Goal: Information Seeking & Learning: Understand process/instructions

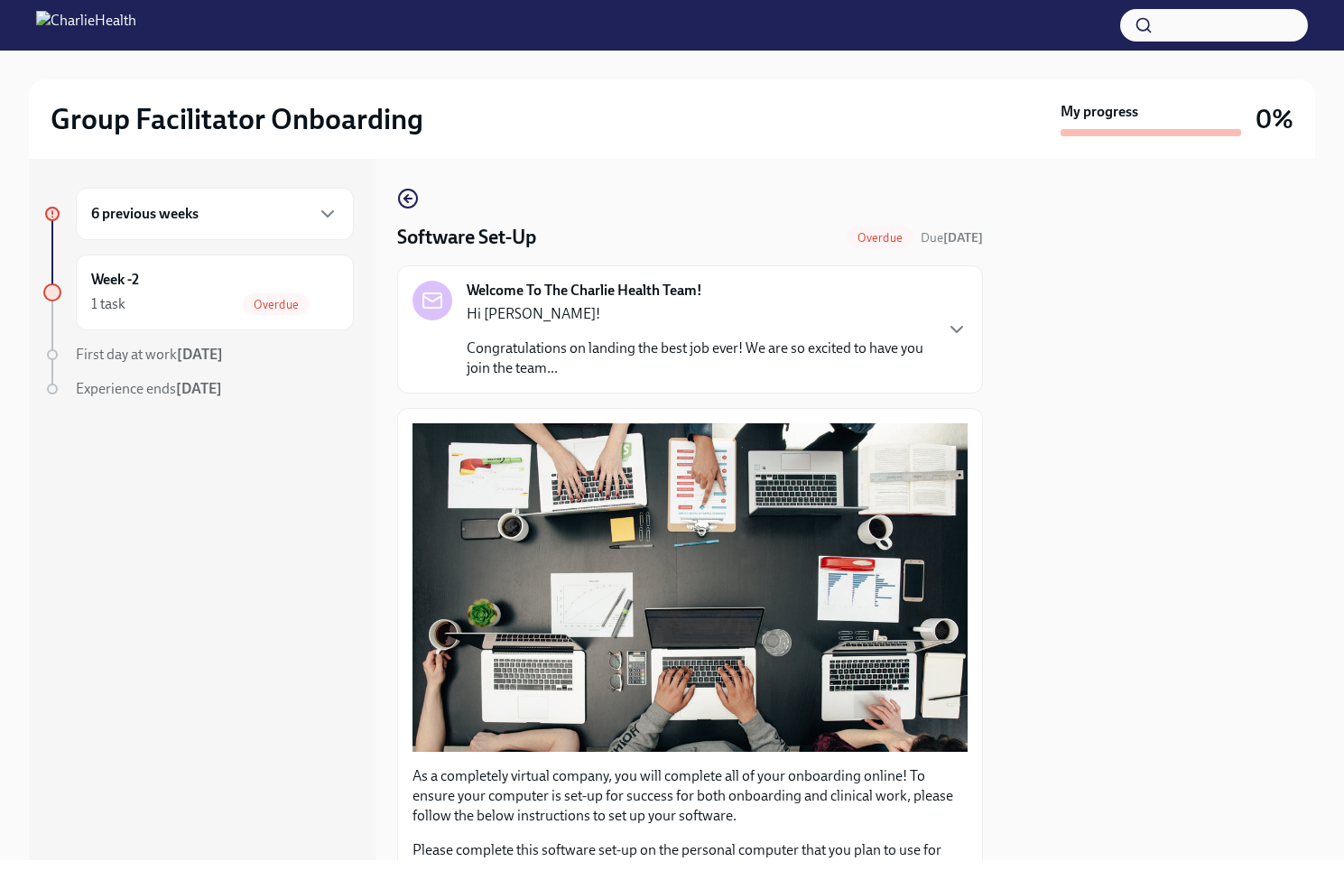
scroll to position [219, 0]
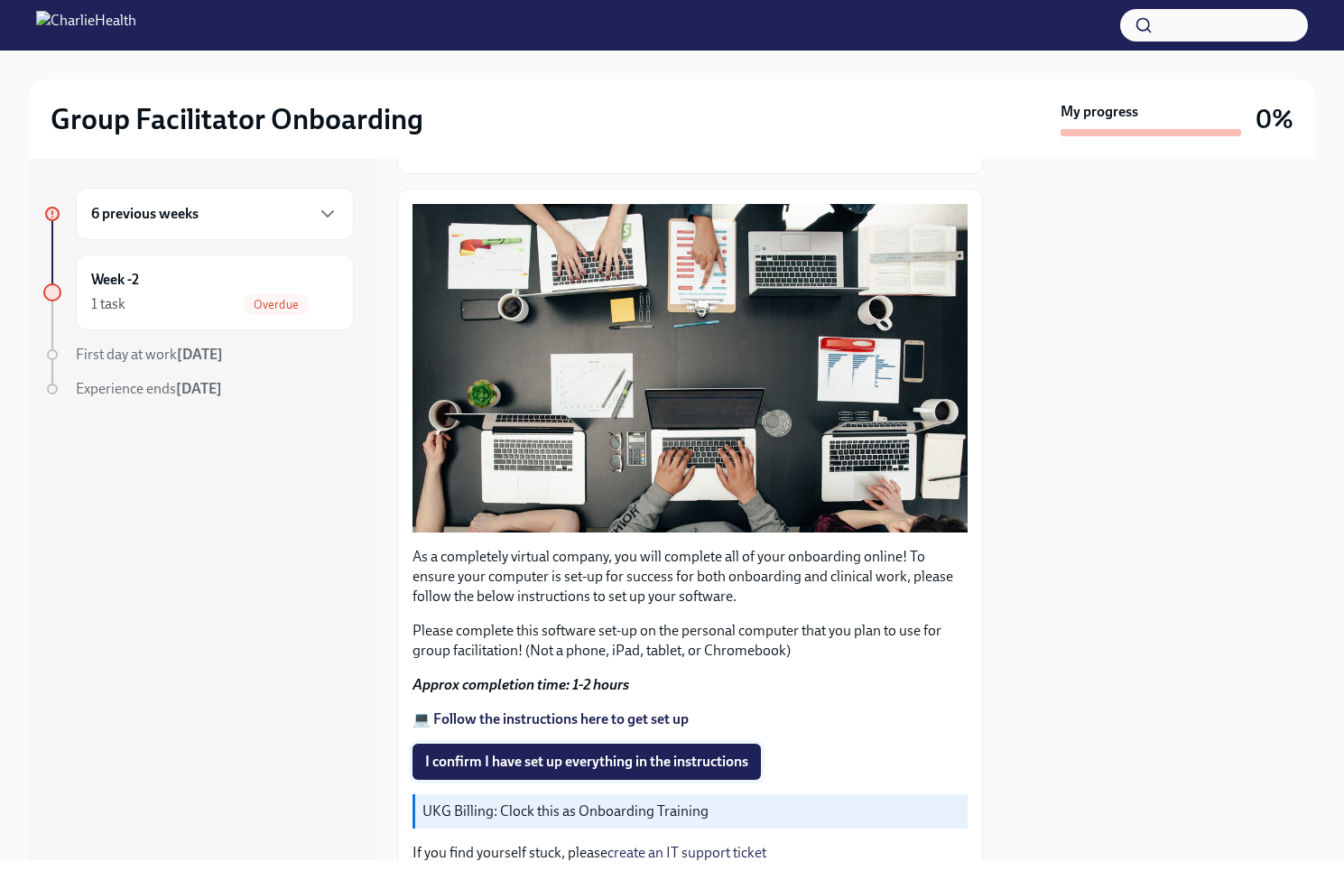
click at [604, 744] on button "I confirm I have set up everything in the instructions" at bounding box center [587, 762] width 348 height 36
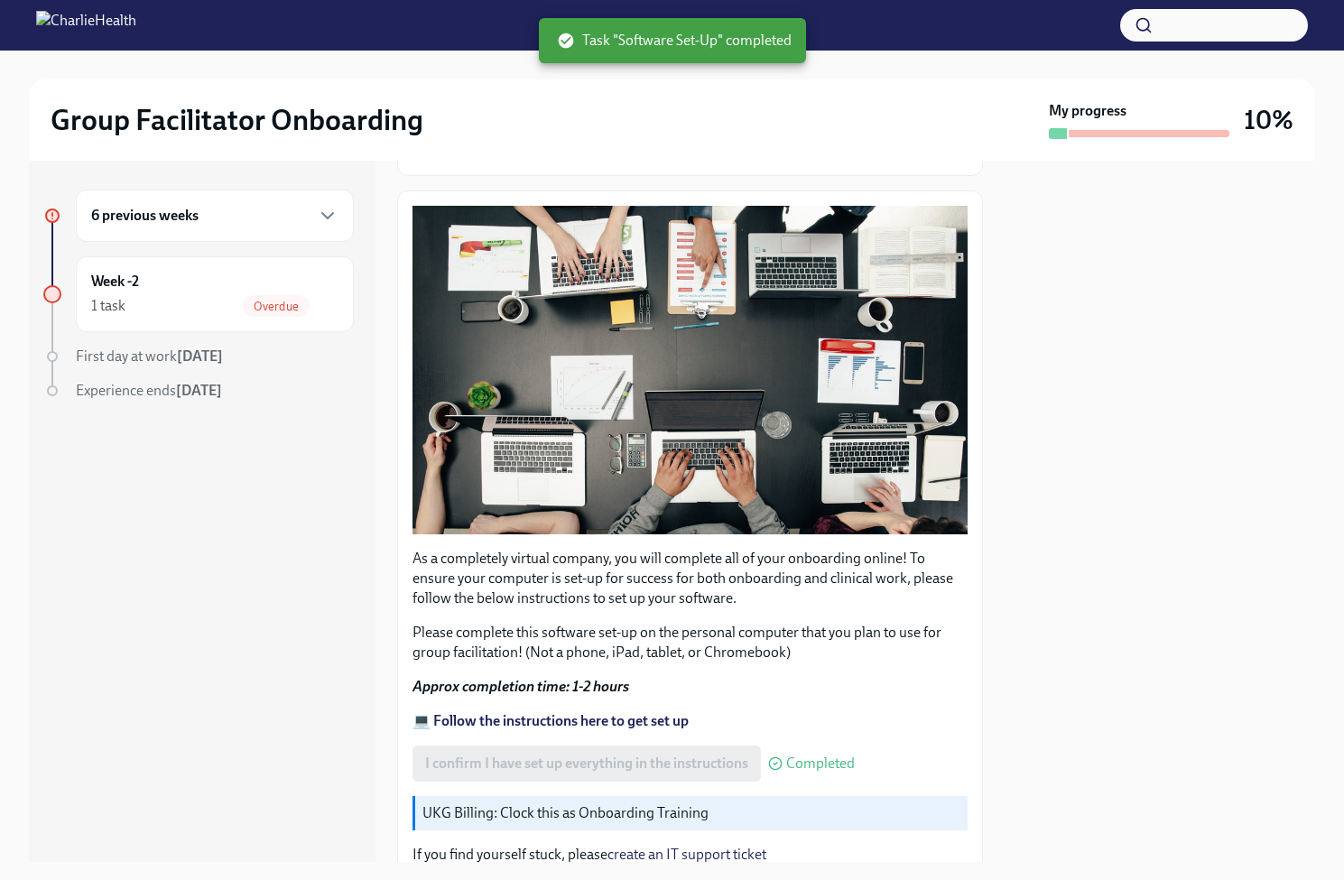
scroll to position [265, 0]
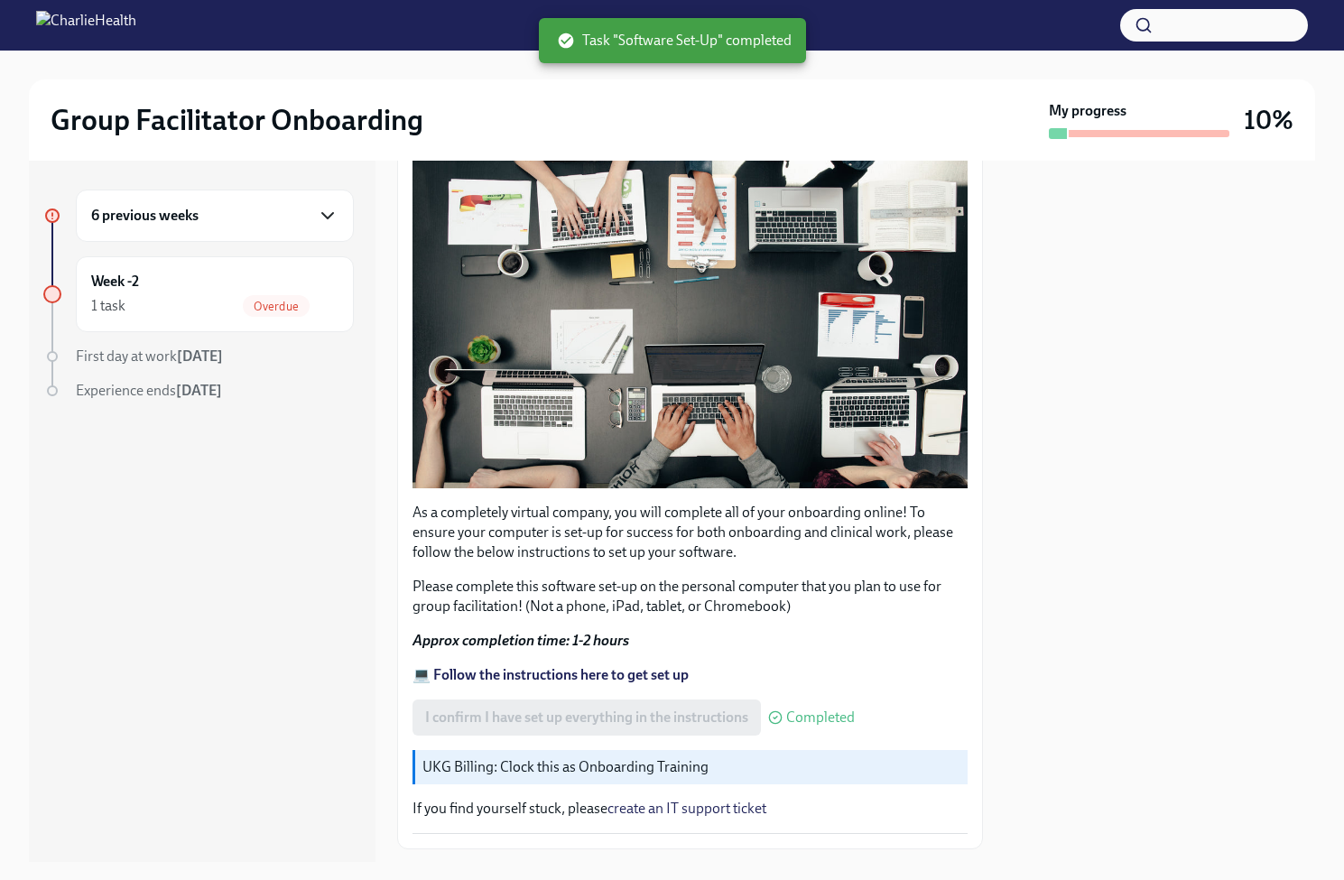
click at [320, 208] on icon "button" at bounding box center [328, 216] width 22 height 22
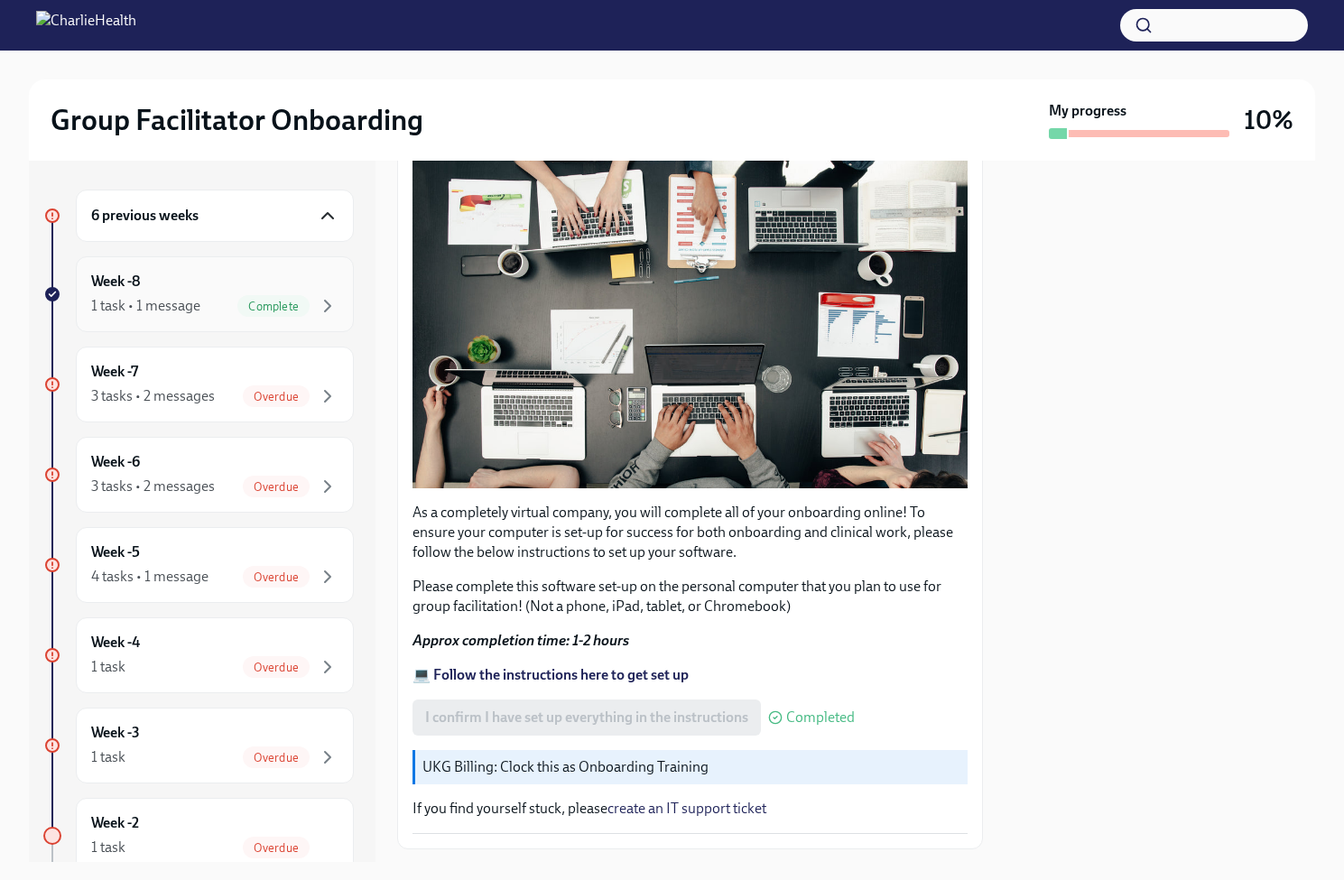
click at [295, 318] on div "Week -8 1 task • 1 message Complete" at bounding box center [215, 294] width 278 height 76
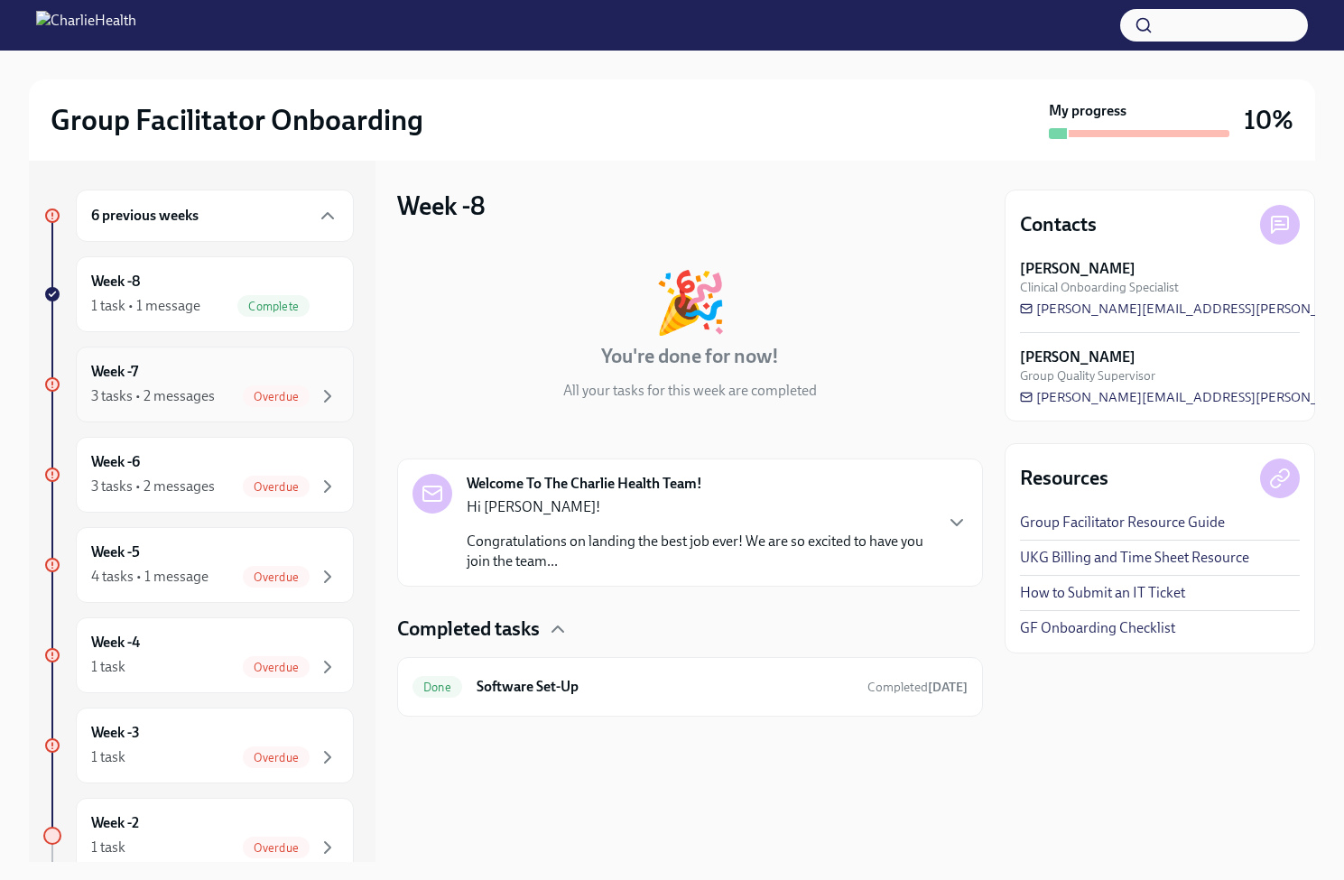
click at [221, 386] on div "3 tasks • 2 messages Overdue" at bounding box center [214, 397] width 247 height 22
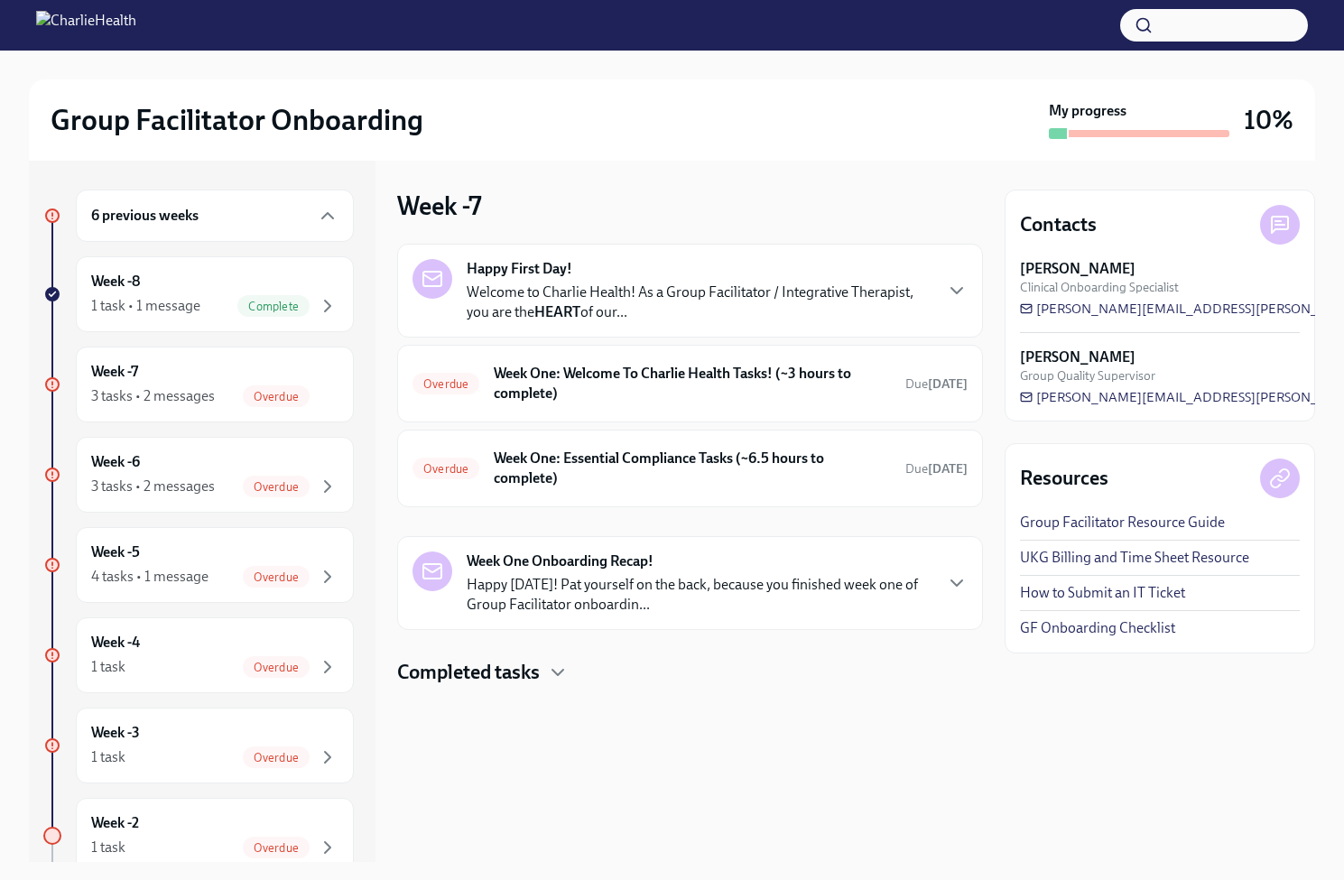
click at [881, 283] on p "Welcome to Charlie Health! As a Group Facilitator / Integrative Therapist, you …" at bounding box center [699, 303] width 465 height 40
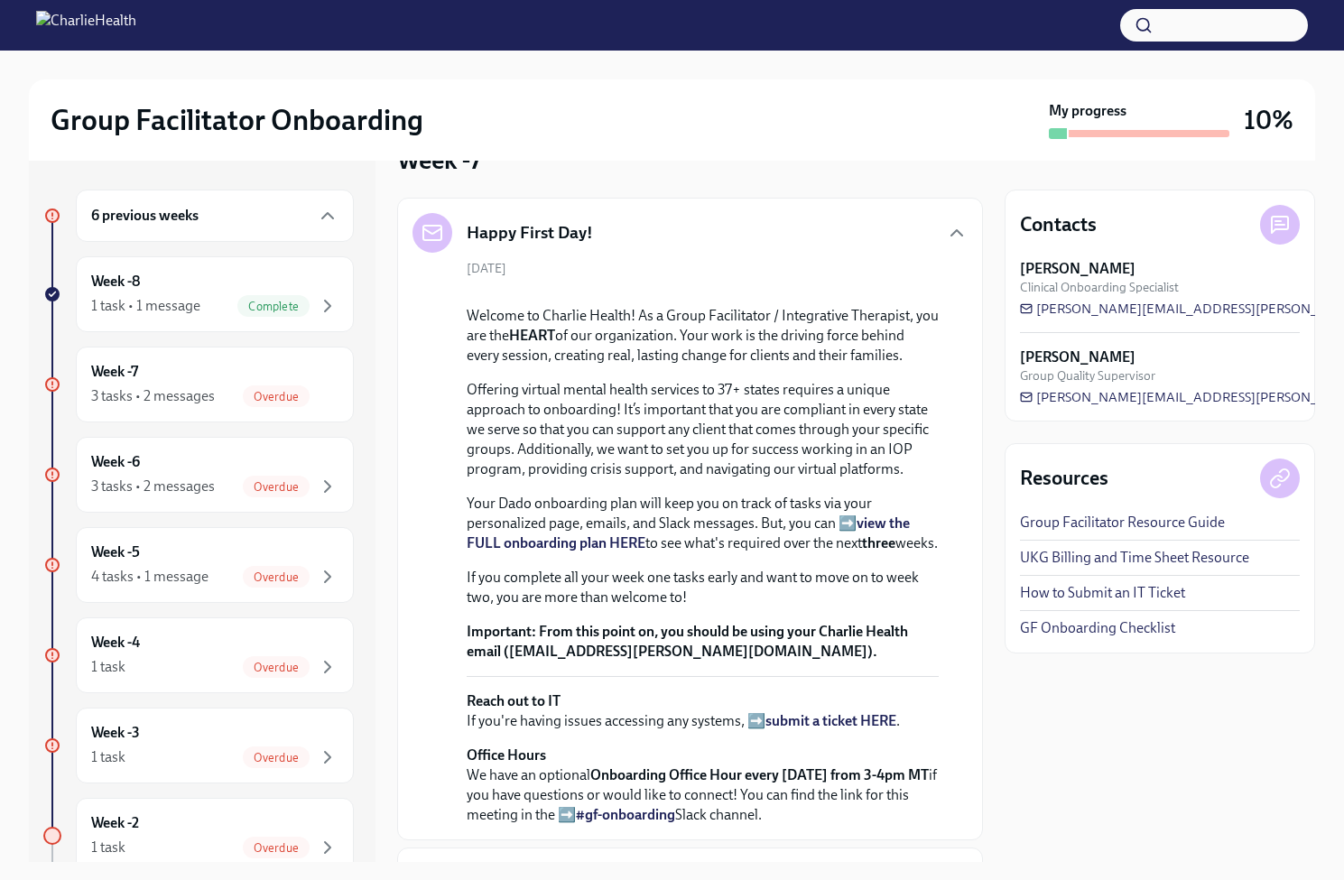
scroll to position [148, 0]
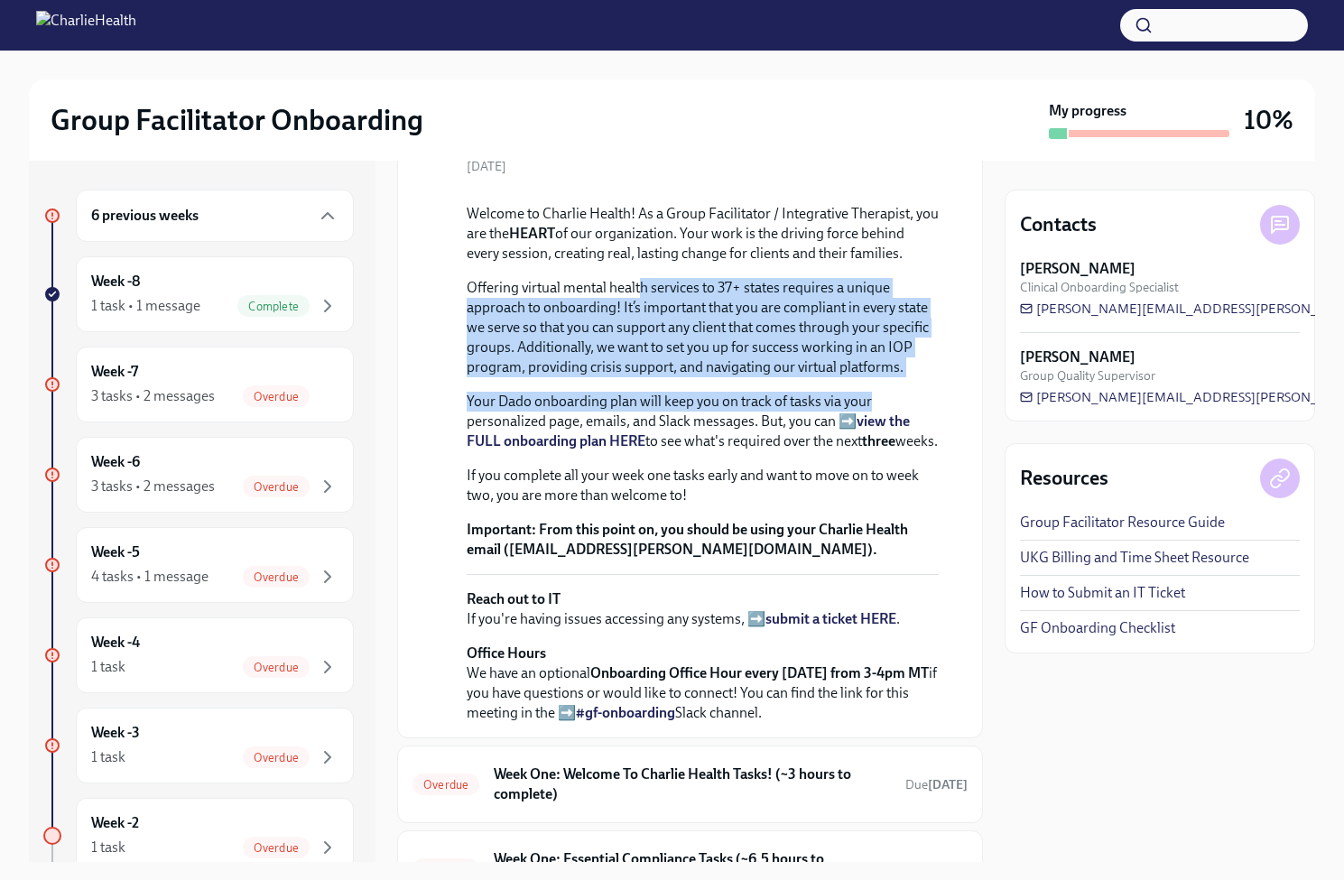
drag, startPoint x: 640, startPoint y: 493, endPoint x: 887, endPoint y: 633, distance: 284.2
click at [887, 560] on div "Welcome to Charlie Health! As a Group Facilitator / Integrative Therapist, you …" at bounding box center [703, 382] width 472 height 356
click at [782, 560] on div "Welcome to Charlie Health! As a Group Facilitator / Integrative Therapist, you …" at bounding box center [703, 382] width 472 height 356
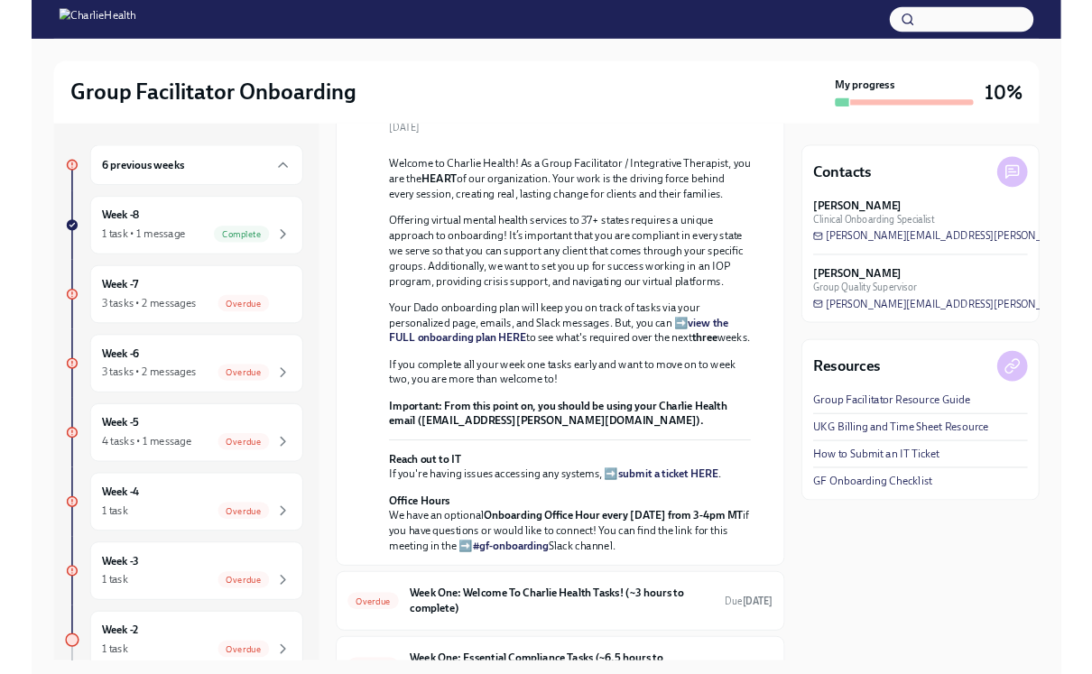
scroll to position [176, 0]
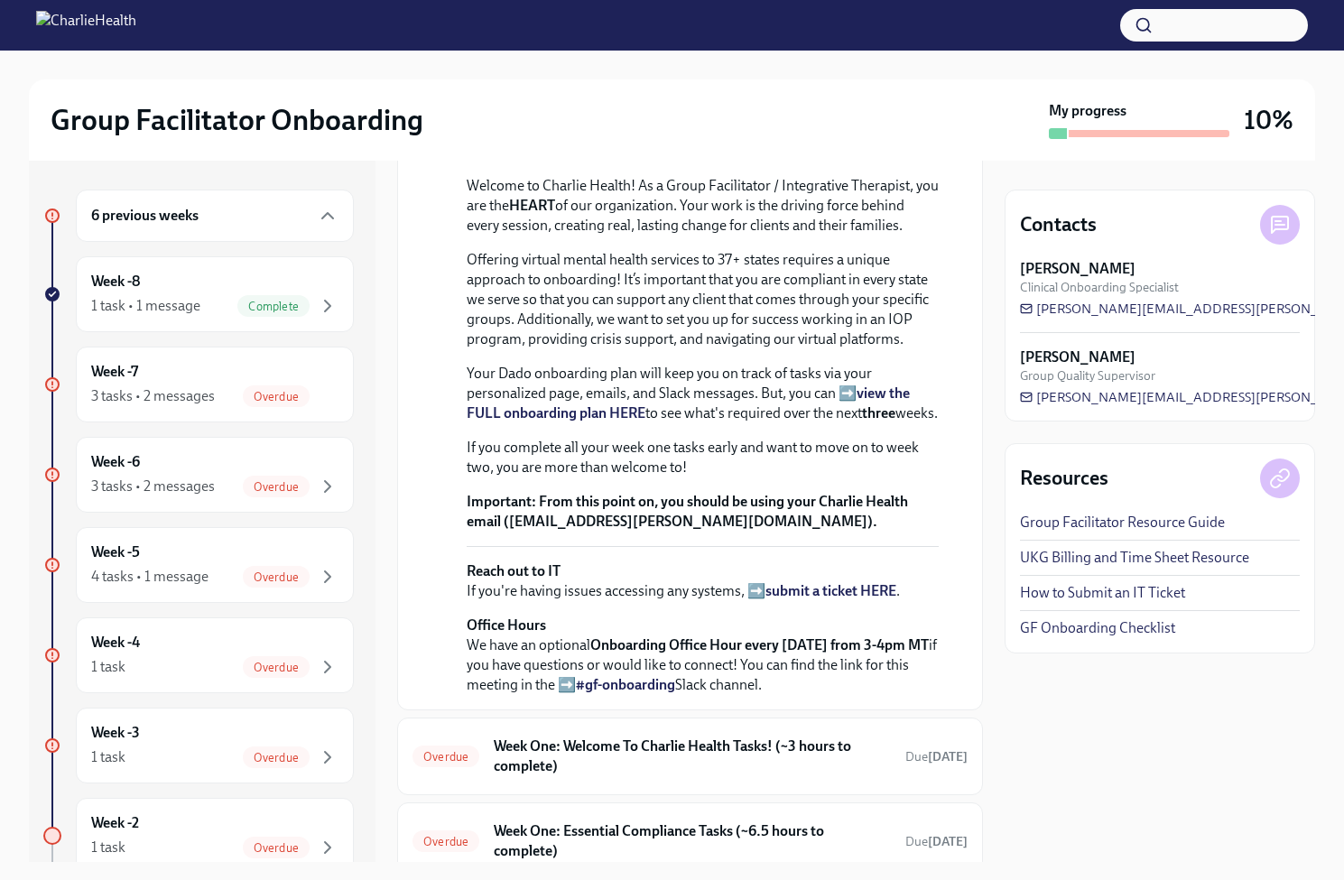
click at [537, 422] on strong "view the FULL onboarding plan HERE" at bounding box center [688, 403] width 443 height 37
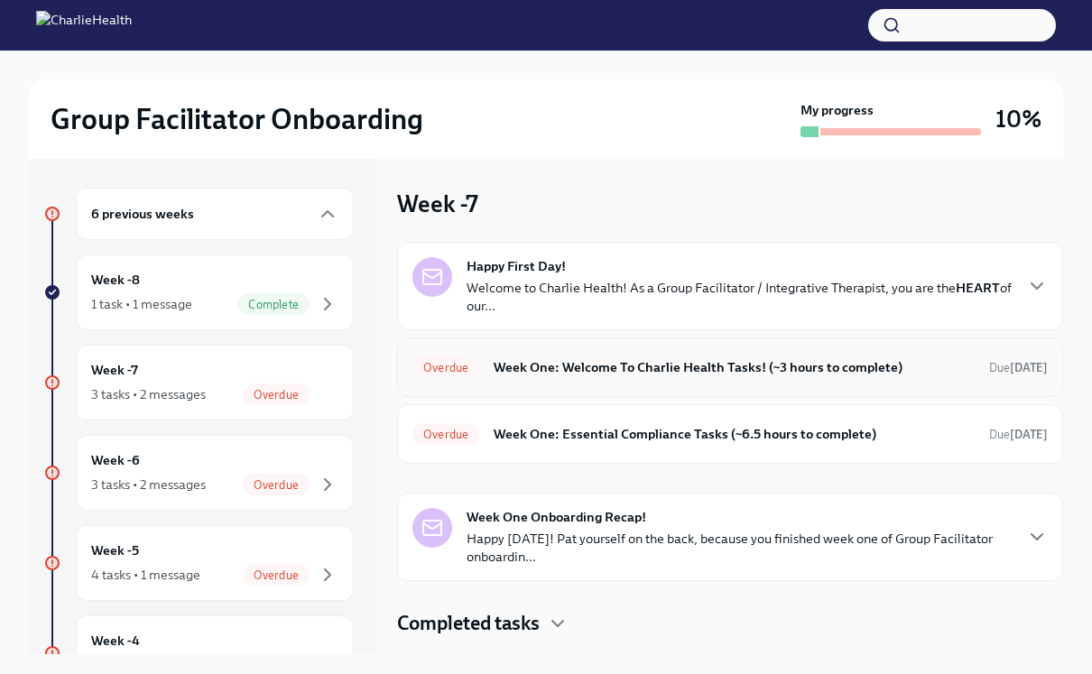
click at [757, 376] on h6 "Week One: Welcome To Charlie Health Tasks! (~3 hours to complete)" at bounding box center [734, 368] width 481 height 20
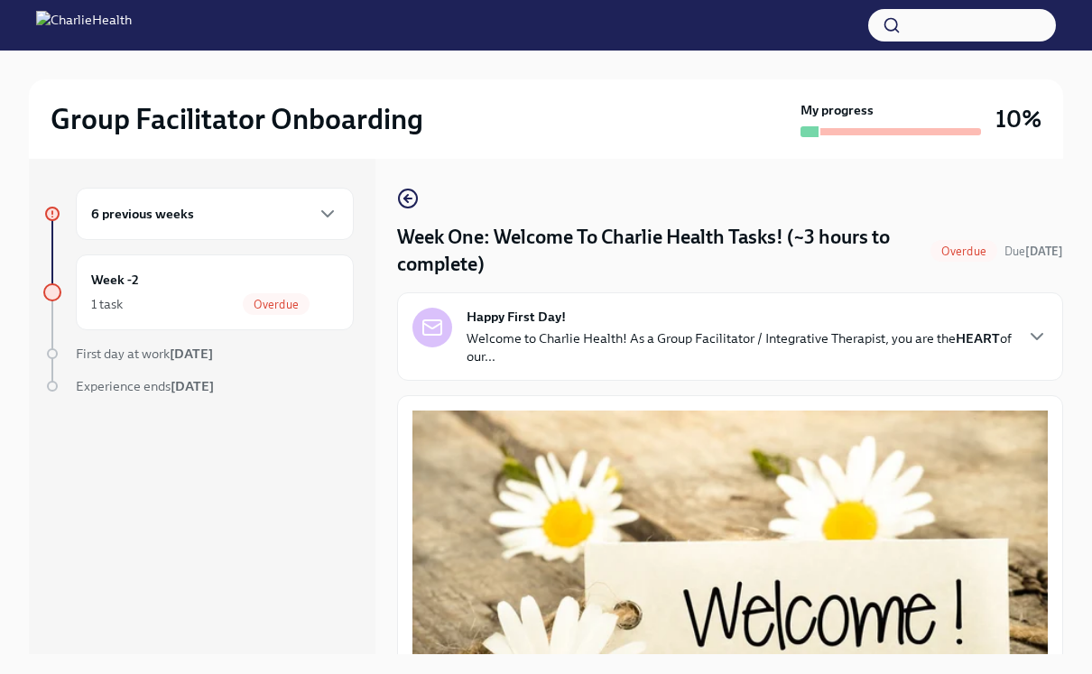
click at [319, 228] on div "6 previous weeks" at bounding box center [215, 214] width 278 height 52
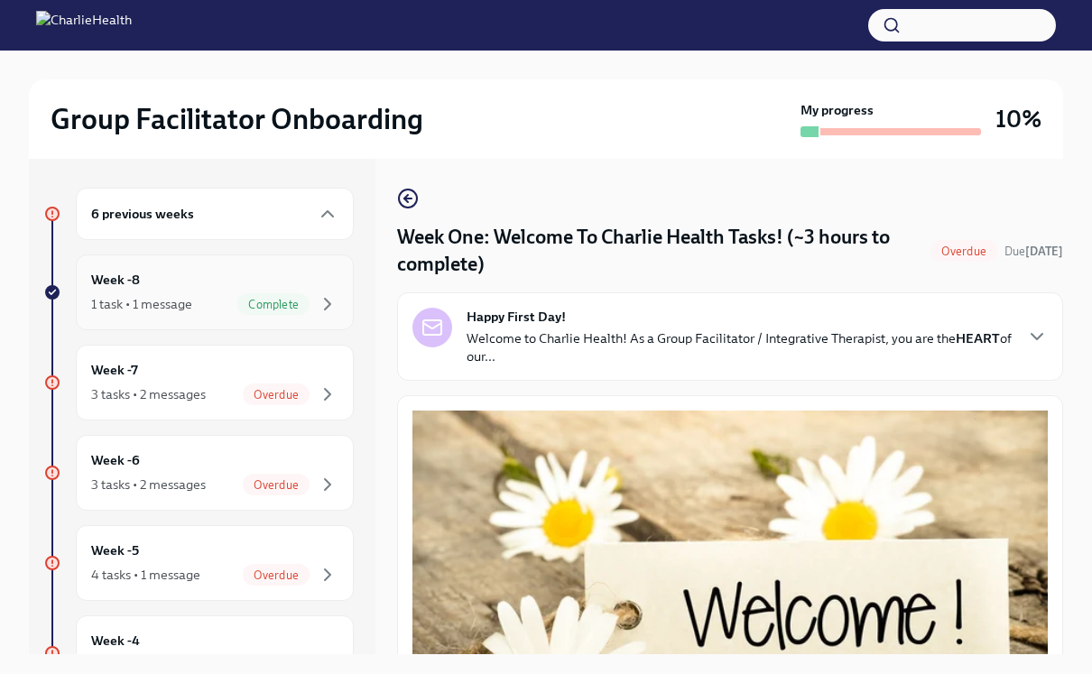
click at [293, 298] on span "Complete" at bounding box center [273, 305] width 72 height 14
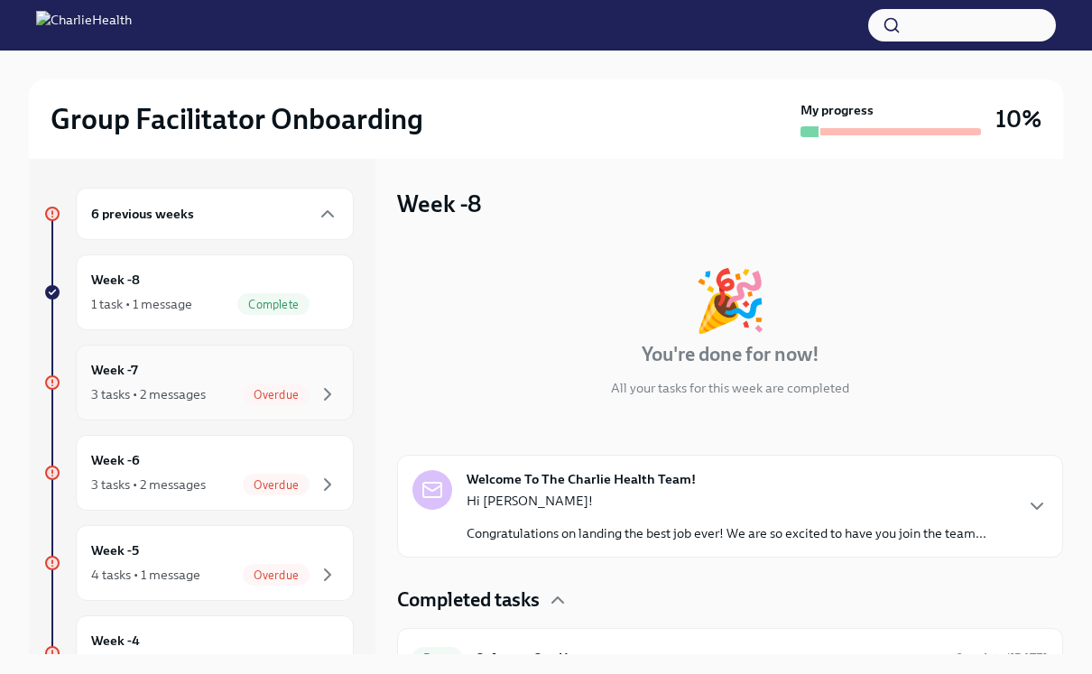
click at [243, 404] on div "Overdue" at bounding box center [291, 395] width 96 height 22
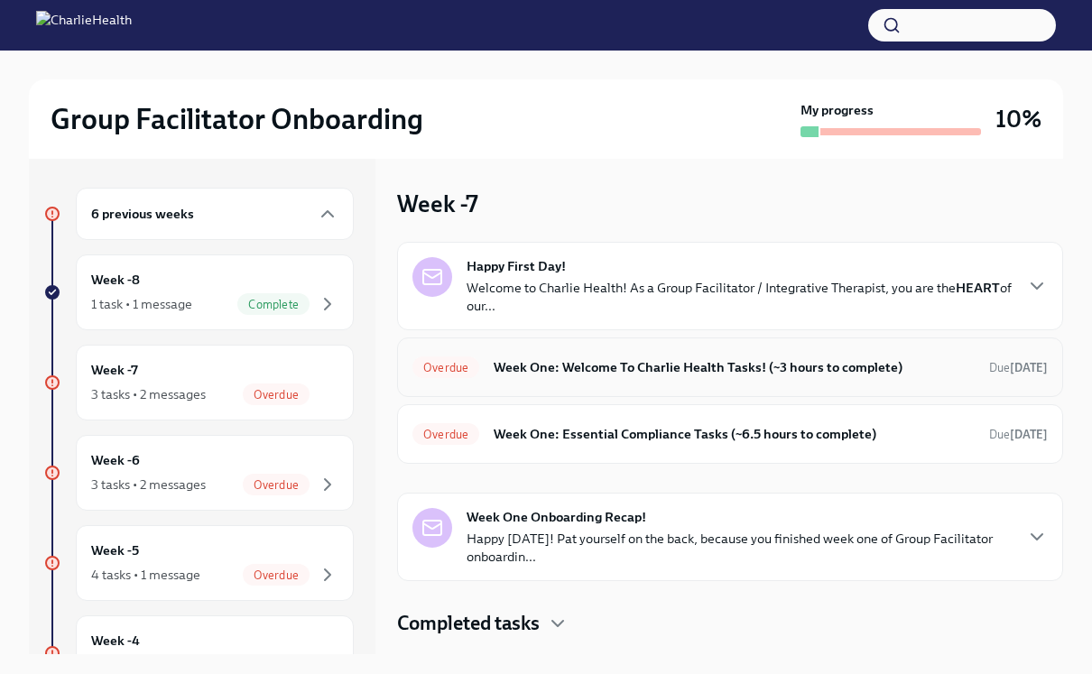
click at [652, 375] on h6 "Week One: Welcome To Charlie Health Tasks! (~3 hours to complete)" at bounding box center [734, 368] width 481 height 20
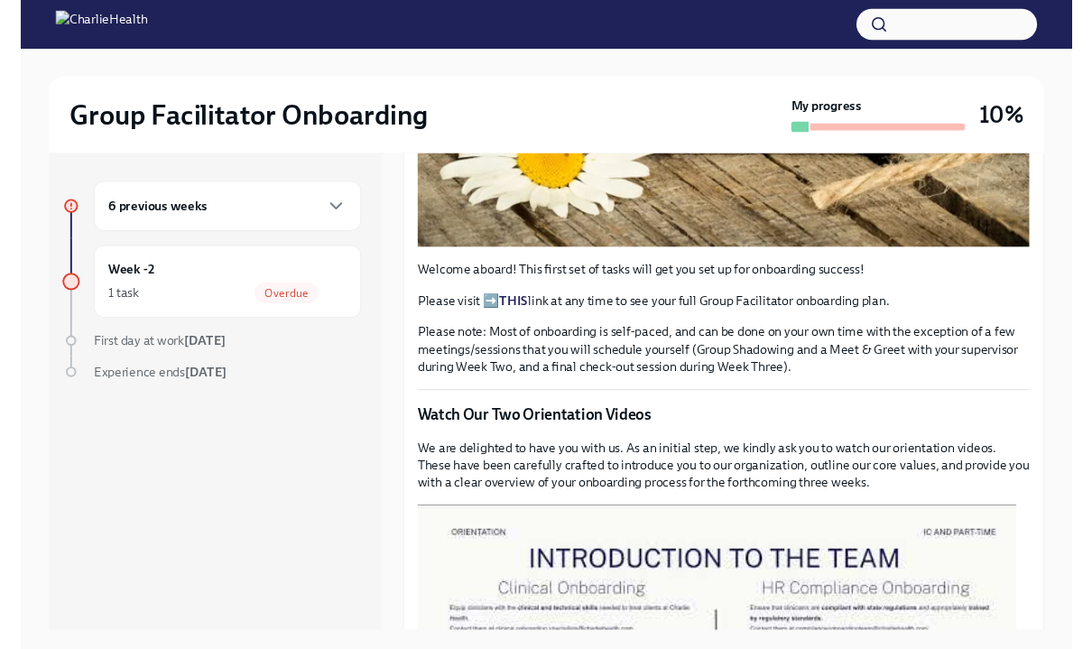
scroll to position [433, 0]
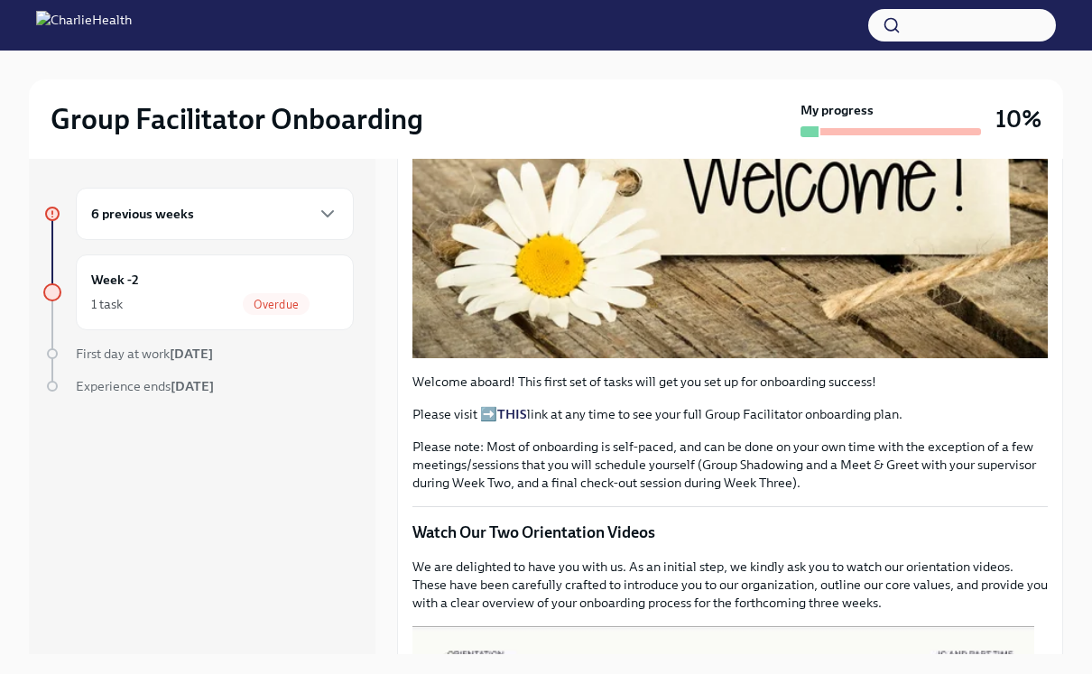
click at [521, 406] on strong "THIS" at bounding box center [512, 414] width 30 height 16
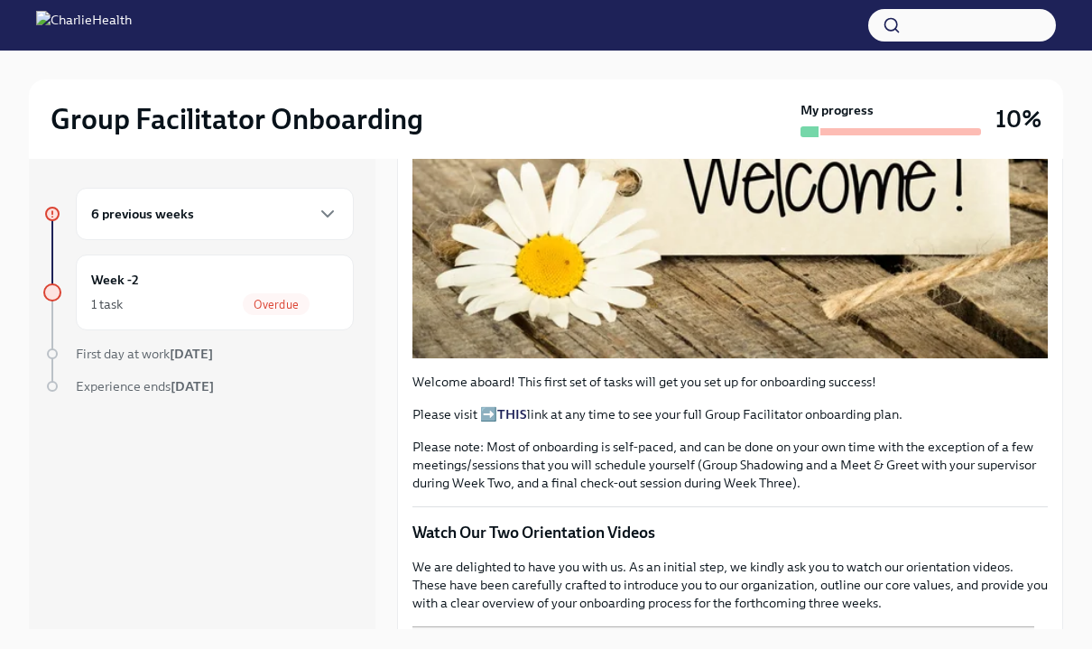
click at [489, 438] on p "Please note: Most of onboarding is self-paced, and can be done on your own time…" at bounding box center [731, 465] width 636 height 54
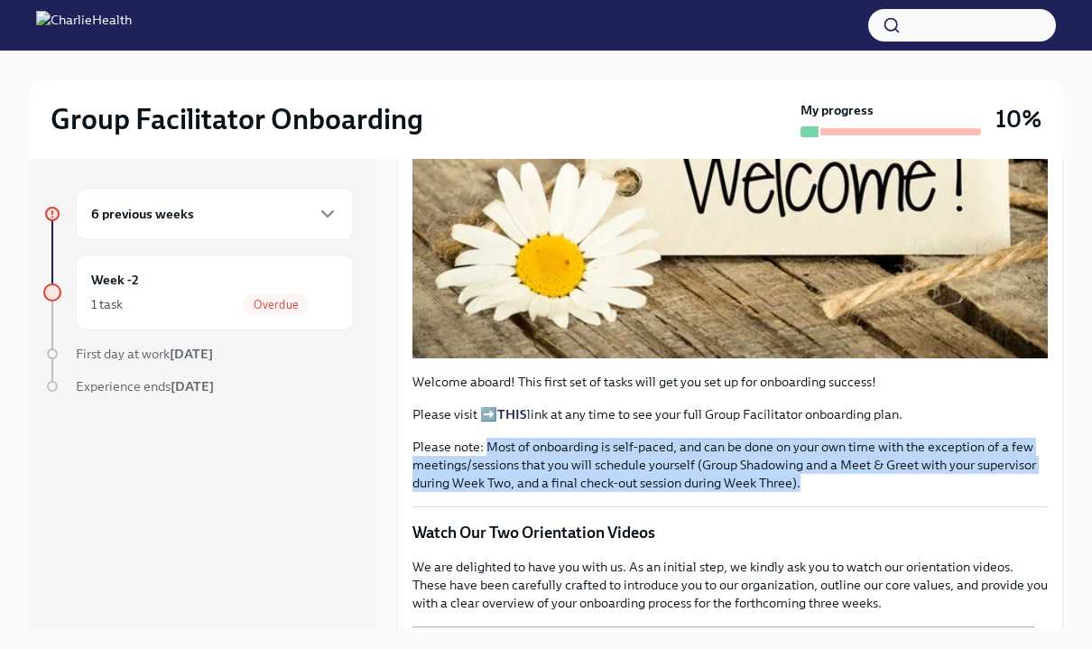
drag, startPoint x: 486, startPoint y: 445, endPoint x: 941, endPoint y: 485, distance: 456.8
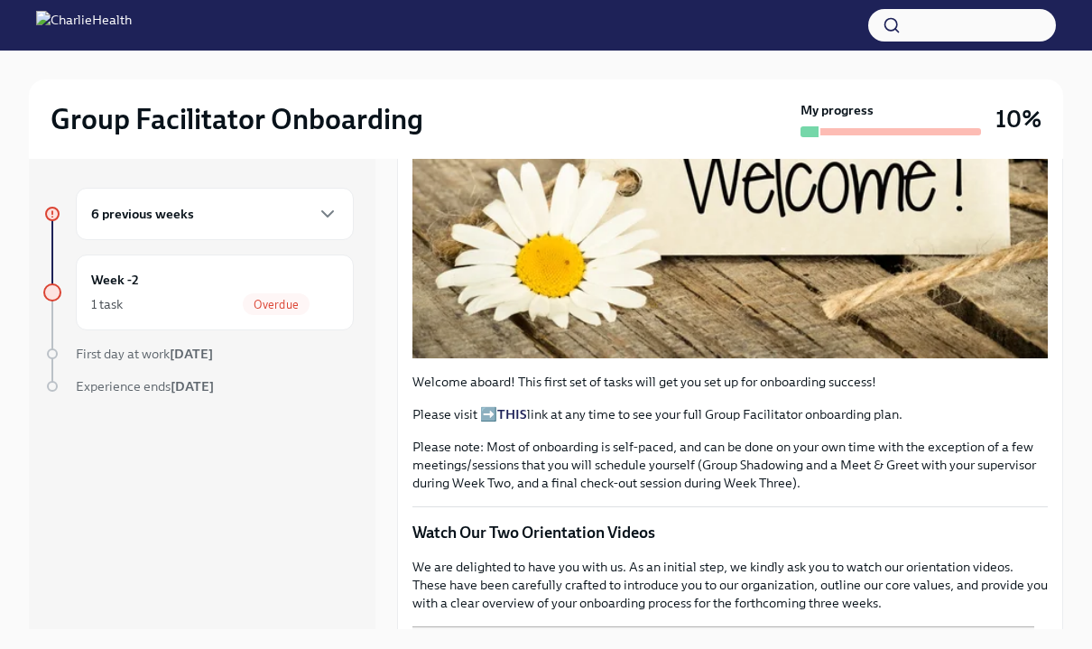
scroll to position [627, 0]
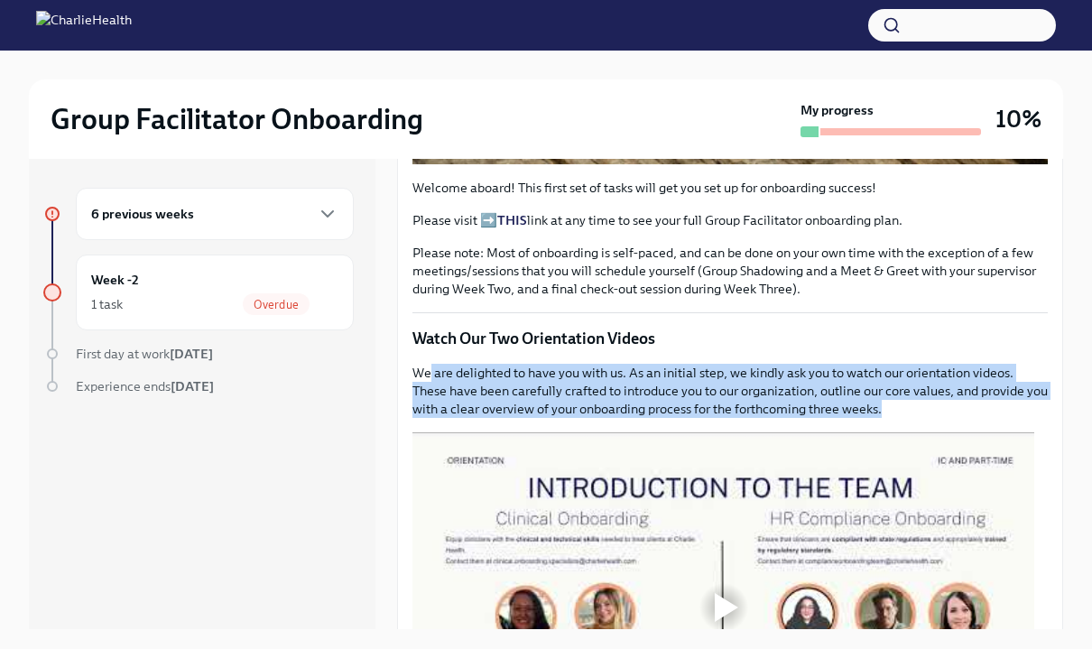
drag, startPoint x: 431, startPoint y: 368, endPoint x: 1056, endPoint y: 414, distance: 627.3
click at [1056, 414] on div "Week One: Welcome To Charlie Health Tasks! (~3 hours to complete) Overdue Due […" at bounding box center [730, 394] width 666 height 470
click at [980, 398] on p "We are delighted to have you with us. As an initial step, we kindly ask you to …" at bounding box center [731, 391] width 636 height 54
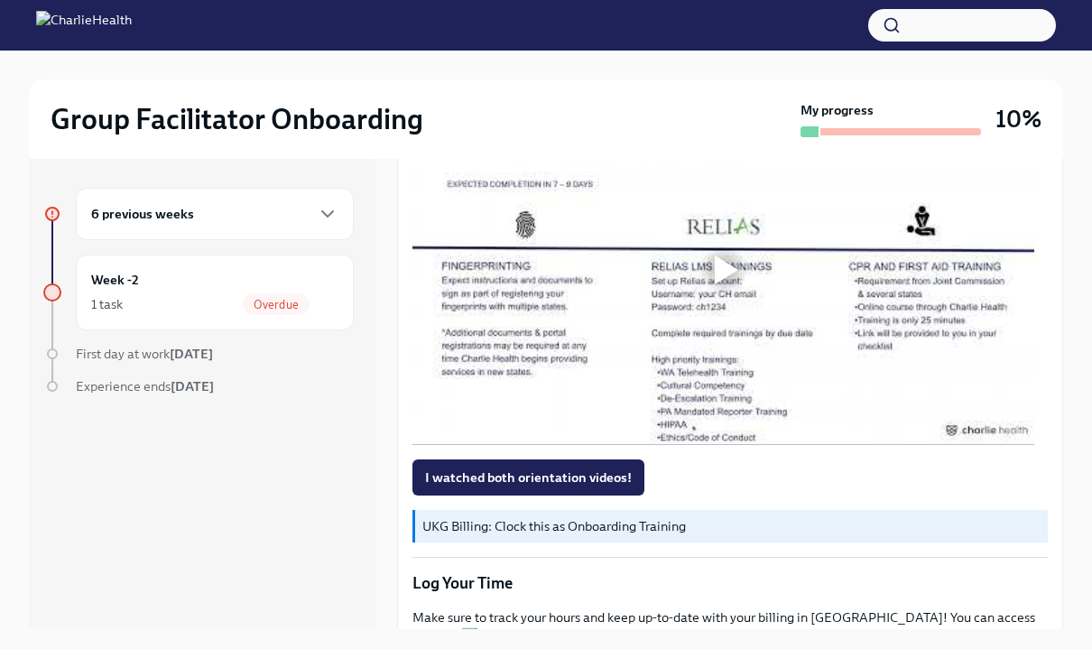
scroll to position [1531, 0]
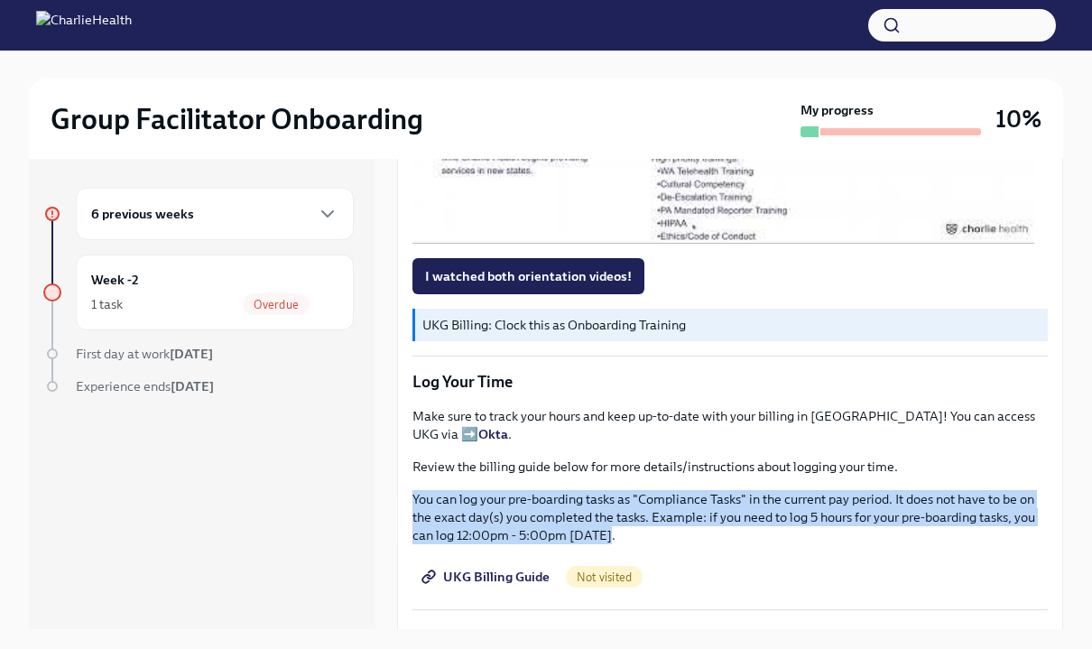
drag, startPoint x: 404, startPoint y: 473, endPoint x: 647, endPoint y: 507, distance: 246.2
click at [647, 507] on div "Welcome aboard! This first set of tasks will get you set up for onboarding succ…" at bounding box center [730, 106] width 666 height 2485
click at [647, 507] on p "You can log your pre-boarding tasks as "Compliance Tasks" in the current pay pe…" at bounding box center [731, 517] width 636 height 54
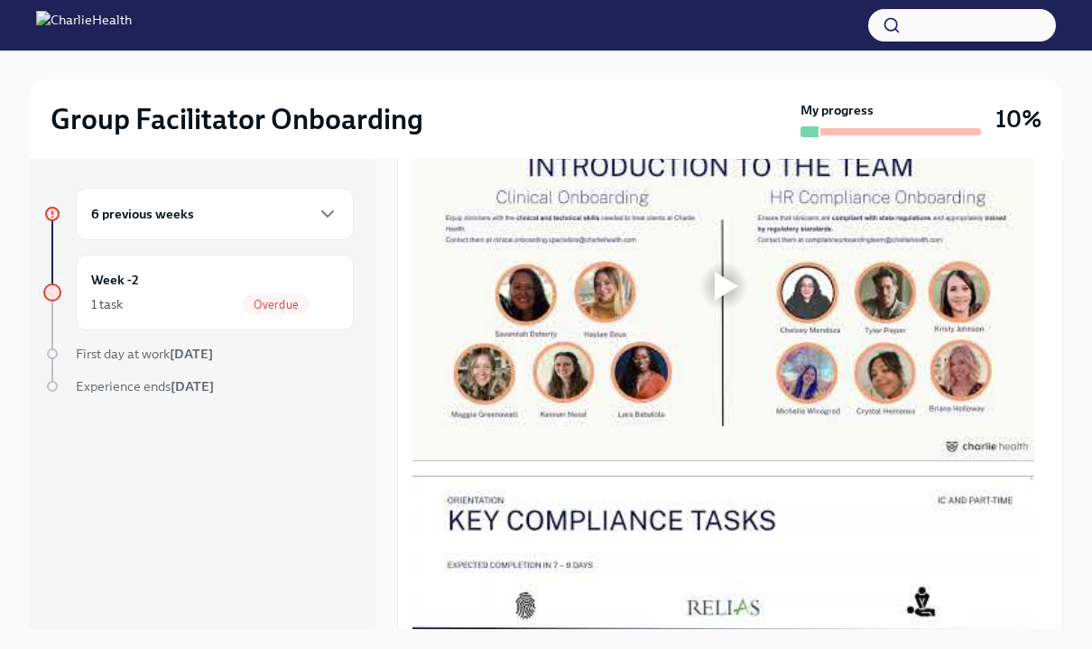
scroll to position [945, 0]
